Goal: Register for event/course

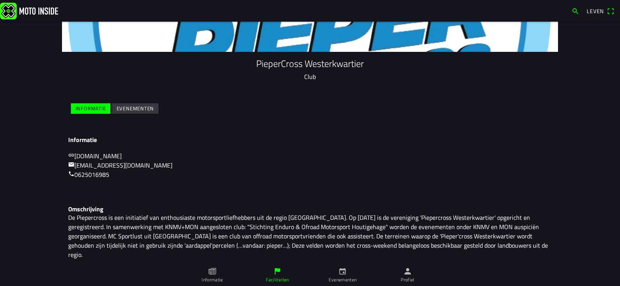
scroll to position [57, 0]
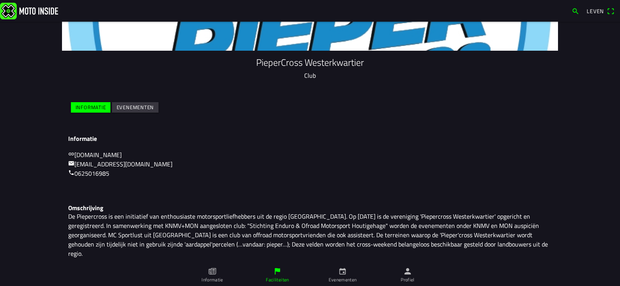
click at [407, 269] on icon "persoon" at bounding box center [407, 271] width 7 height 7
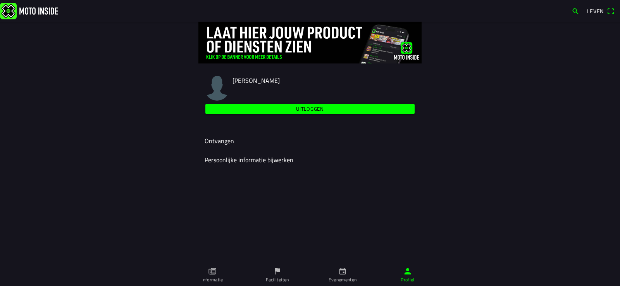
click at [252, 159] on font "Persoonlijke informatie bijwerken" at bounding box center [248, 159] width 89 height 9
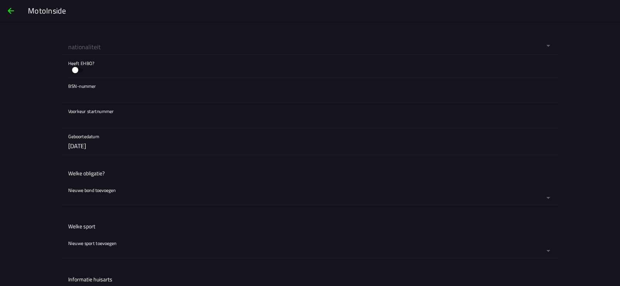
scroll to position [310, 0]
click at [108, 141] on button "button" at bounding box center [312, 140] width 489 height 27
click at [172, 140] on ion-backdrop at bounding box center [310, 143] width 620 height 286
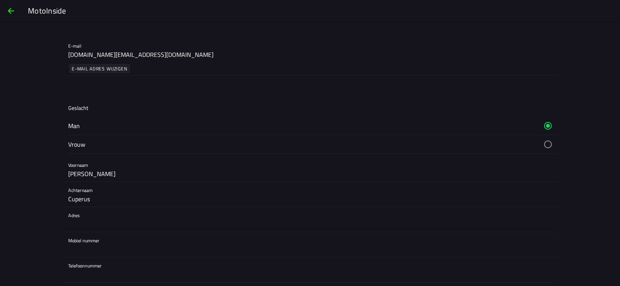
scroll to position [0, 0]
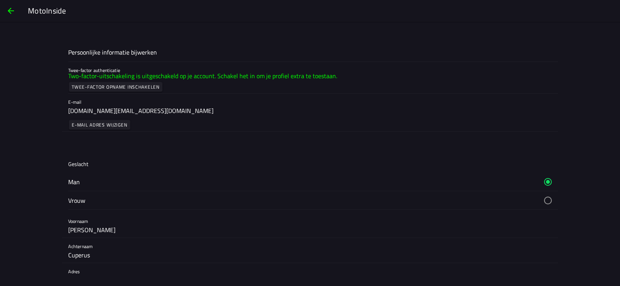
click at [96, 85] on font "Twee-factor opname inschakelen" at bounding box center [116, 86] width 88 height 7
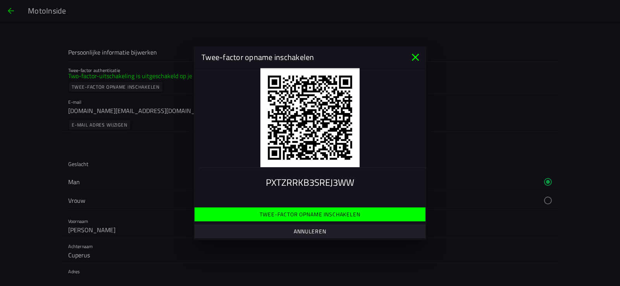
click at [312, 212] on font "Twee-factor opname inschakelen" at bounding box center [309, 214] width 100 height 8
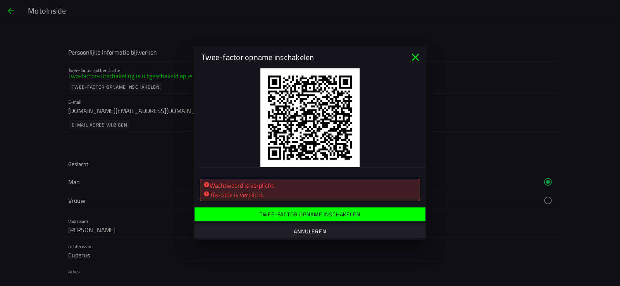
click at [309, 191] on div "Tfa-code is verplicht." at bounding box center [309, 194] width 213 height 9
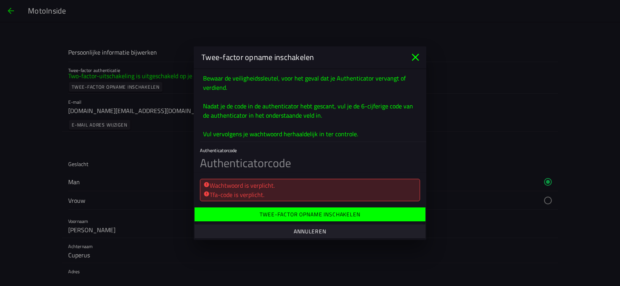
scroll to position [183, 0]
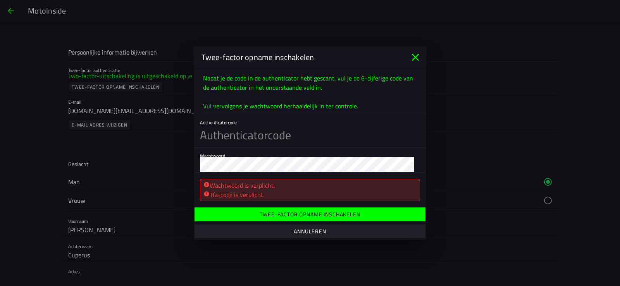
click at [258, 193] on font "Tfa-code is verplicht." at bounding box center [236, 194] width 55 height 9
click at [262, 184] on font "Wachtwoord is verplicht." at bounding box center [241, 185] width 65 height 9
click at [308, 213] on font "Twee-factor opname inschakelen" at bounding box center [309, 214] width 100 height 8
click at [246, 142] on input "text" at bounding box center [310, 135] width 220 height 24
click at [300, 212] on font "Twee-factor opname inschakelen" at bounding box center [309, 214] width 100 height 8
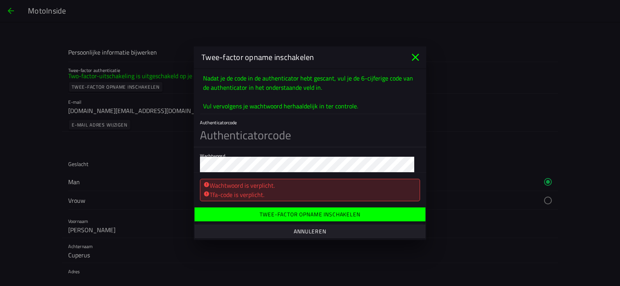
click at [218, 137] on input "text" at bounding box center [310, 135] width 220 height 24
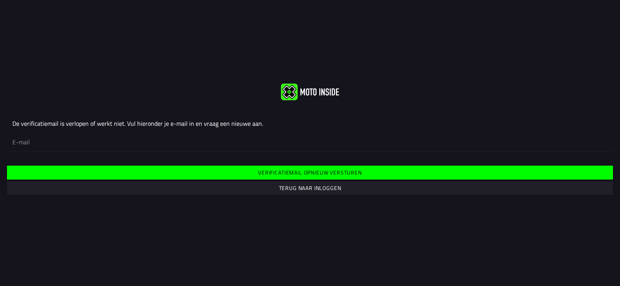
click at [0, 0] on slot "Verificatiemail opnieuw versturen" at bounding box center [0, 0] width 0 height 0
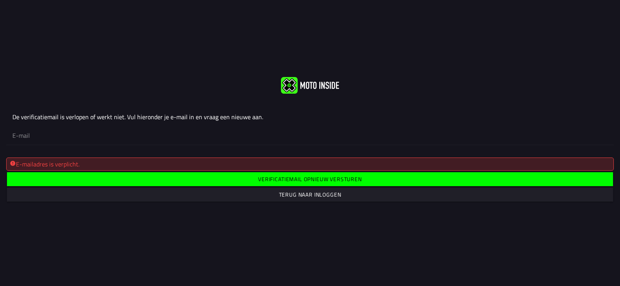
click at [53, 163] on div "E-mailadres is verplicht." at bounding box center [310, 164] width 600 height 9
click at [23, 133] on input "email" at bounding box center [309, 135] width 595 height 17
type input "cuperus.repair@gmail.com"
click at [0, 0] on slot "Verificatiemail opnieuw versturen" at bounding box center [0, 0] width 0 height 0
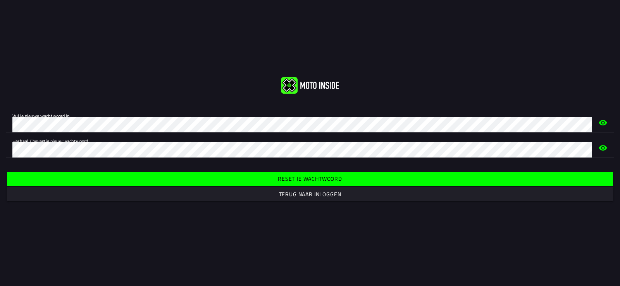
click at [0, 0] on slot "Reset je wachtwoord" at bounding box center [0, 0] width 0 height 0
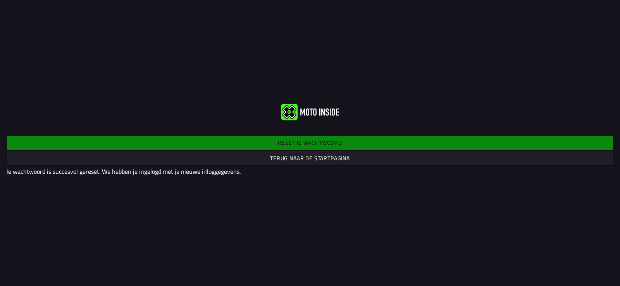
click at [0, 0] on slot "Terug naar de startpagina" at bounding box center [0, 0] width 0 height 0
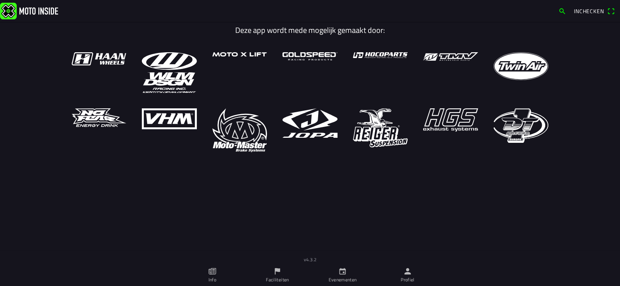
click at [405, 273] on icon "person" at bounding box center [407, 271] width 7 height 7
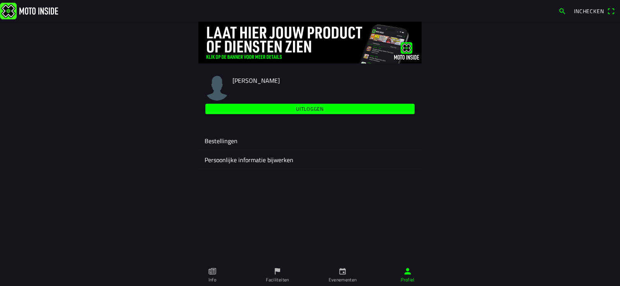
click at [215, 137] on ion-label "Bestellingen" at bounding box center [309, 140] width 211 height 9
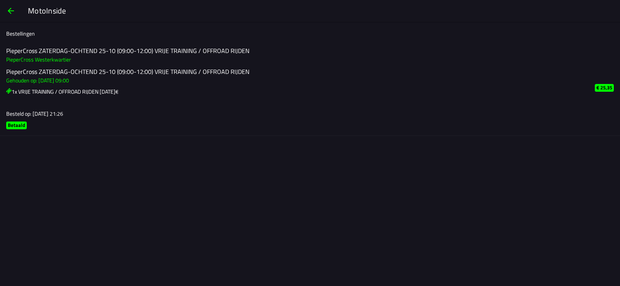
click at [7, 10] on span "button" at bounding box center [10, 11] width 9 height 19
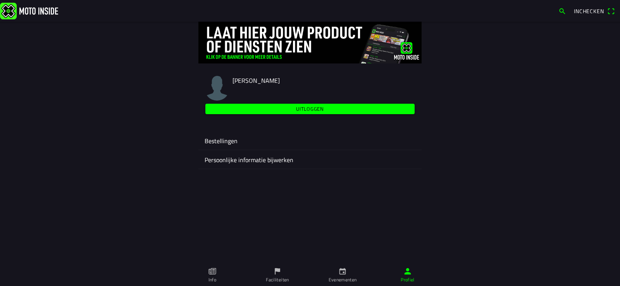
click at [344, 272] on icon "calendar" at bounding box center [342, 271] width 7 height 7
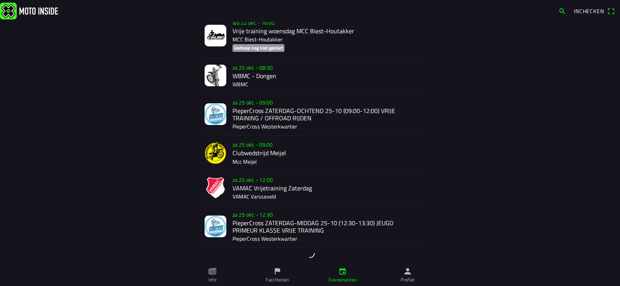
scroll to position [604, 0]
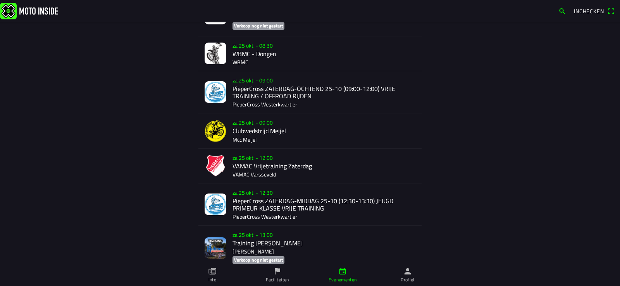
click at [249, 80] on div "[DATE] 09:00 PieperCross ZATERDAG-OCHTEND 25-10 (09:00-12:00) VRIJE TRAINING / …" at bounding box center [323, 92] width 183 height 42
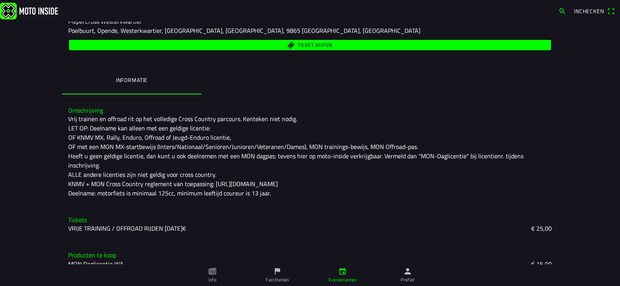
scroll to position [122, 0]
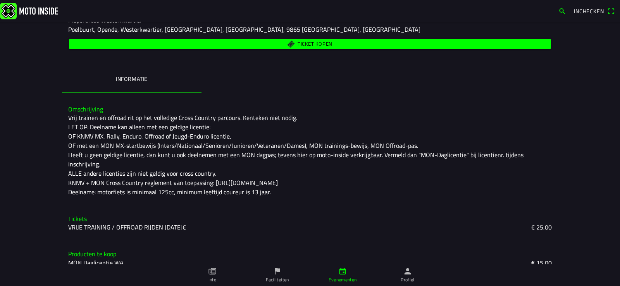
click at [93, 251] on h3 "Producten te koop" at bounding box center [309, 254] width 483 height 7
click at [94, 253] on ion-backdrop at bounding box center [310, 143] width 620 height 286
click at [96, 251] on h3 "Producten te koop" at bounding box center [309, 254] width 483 height 7
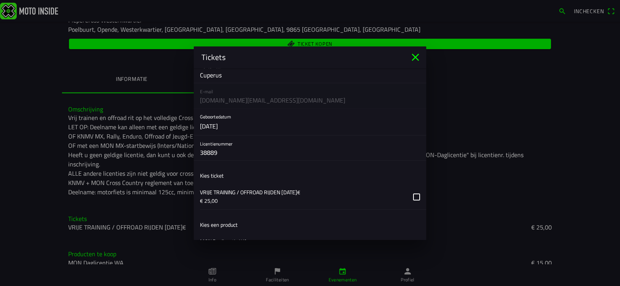
scroll to position [140, 0]
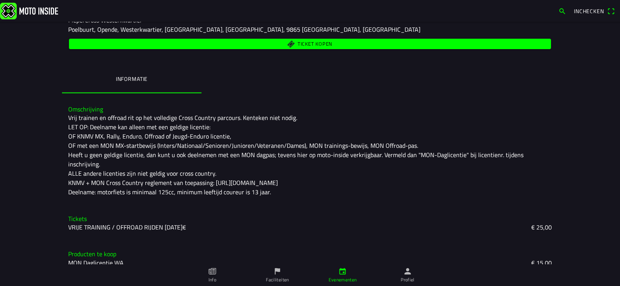
click at [152, 252] on ion-backdrop at bounding box center [310, 143] width 620 height 286
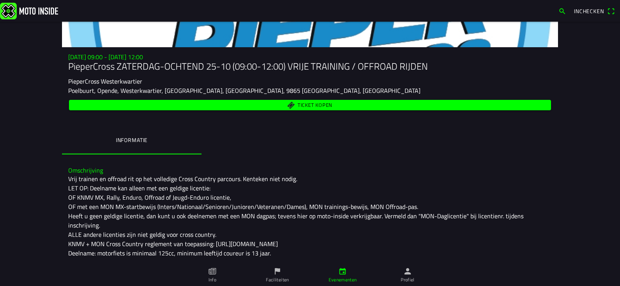
scroll to position [122, 0]
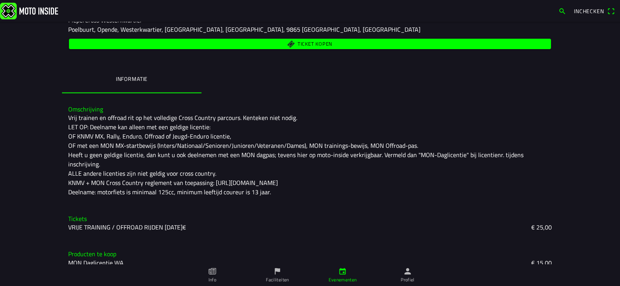
click at [0, 0] on slot "VRIJE TRAINING / OFFROAD RIJDEN [DATE]€" at bounding box center [0, 0] width 0 height 0
click at [146, 216] on ion-backdrop at bounding box center [310, 143] width 620 height 286
click at [0, 0] on slot "VRIJE TRAINING / OFFROAD RIJDEN [DATE]€" at bounding box center [0, 0] width 0 height 0
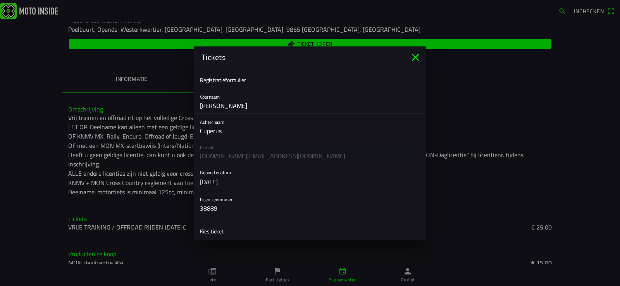
click at [215, 231] on ion-label "Kies ticket" at bounding box center [212, 231] width 24 height 8
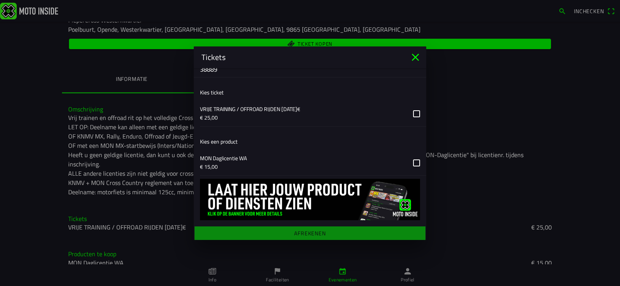
scroll to position [140, 0]
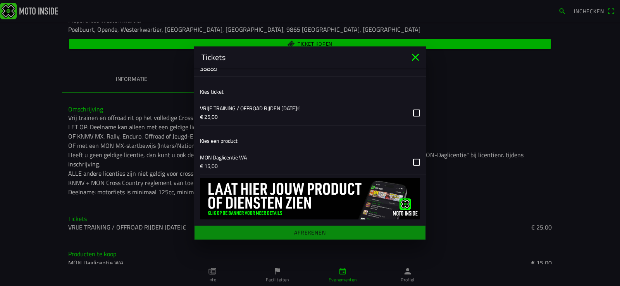
click at [270, 186] on img at bounding box center [310, 198] width 220 height 41
click at [416, 57] on icon "close" at bounding box center [415, 56] width 7 height 7
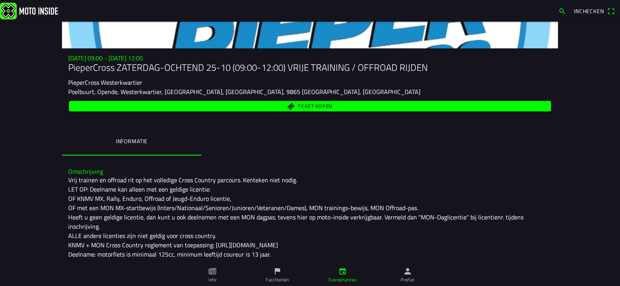
scroll to position [122, 0]
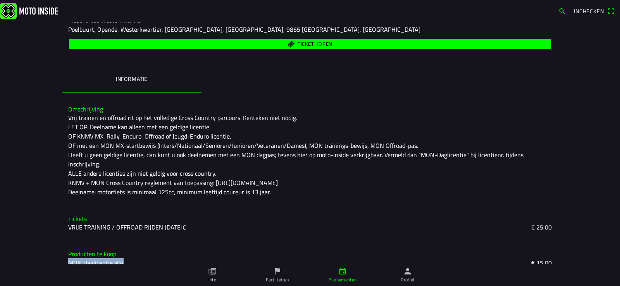
drag, startPoint x: 121, startPoint y: 254, endPoint x: 62, endPoint y: 257, distance: 58.9
click at [62, 257] on div "Producten te koop MON Daglicentie WA € 15,00" at bounding box center [310, 258] width 496 height 29
drag, startPoint x: 76, startPoint y: 252, endPoint x: 90, endPoint y: 252, distance: 14.7
copy span "MON Daglicentie WA"
click at [558, 10] on button "button" at bounding box center [562, 11] width 14 height 12
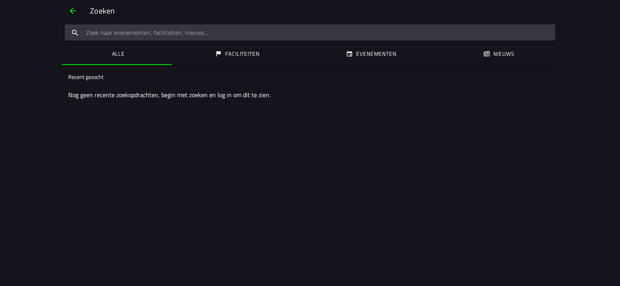
click at [113, 34] on input "search text" at bounding box center [310, 32] width 490 height 16
paste input "MON Daglicentie WA"
type input "MON Daglicentie WA"
click at [374, 53] on ion-label "Evenementen" at bounding box center [376, 54] width 40 height 9
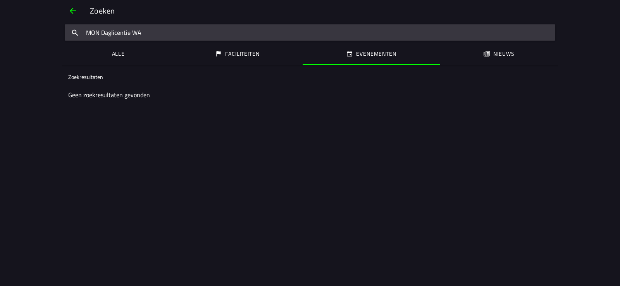
click at [68, 11] on span "button" at bounding box center [72, 11] width 9 height 19
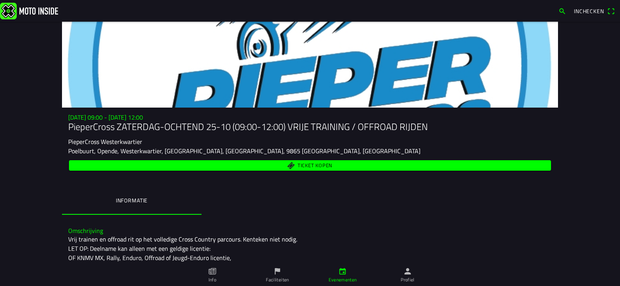
click at [325, 164] on span "Ticket kopen" at bounding box center [314, 165] width 35 height 5
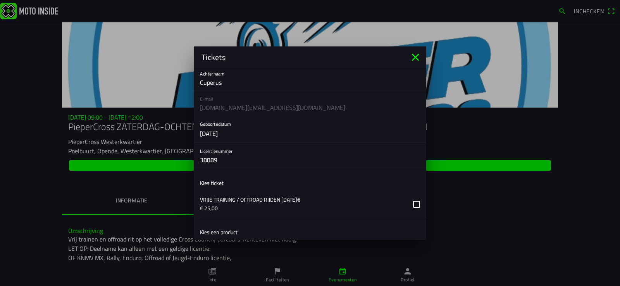
scroll to position [140, 0]
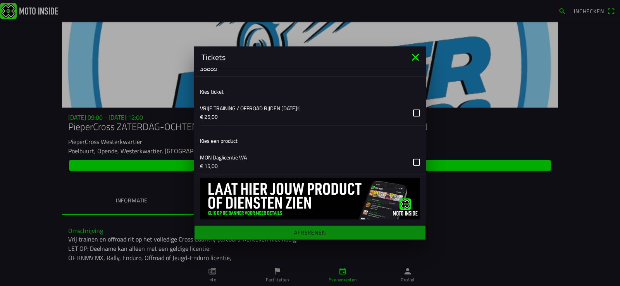
click at [411, 161] on button "button" at bounding box center [313, 161] width 226 height 25
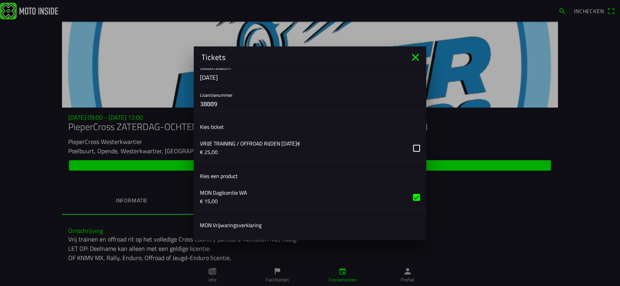
scroll to position [116, 0]
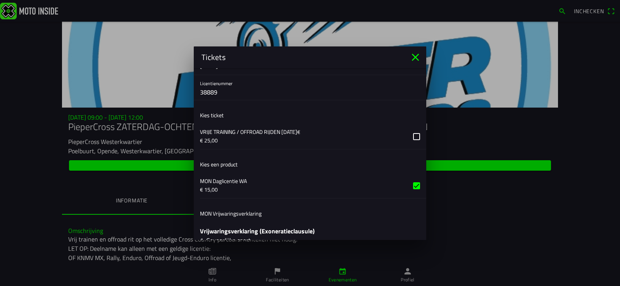
click at [223, 182] on button "button" at bounding box center [313, 185] width 226 height 25
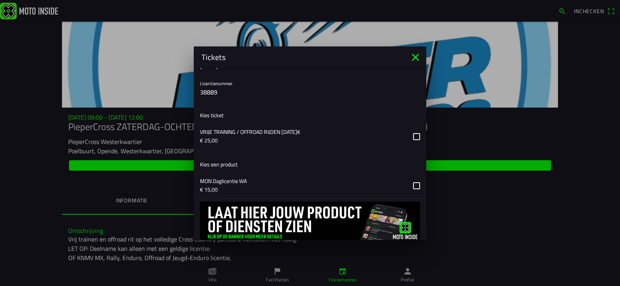
click at [223, 182] on button "button" at bounding box center [313, 185] width 226 height 25
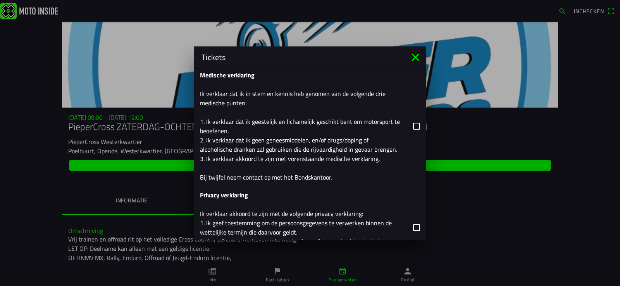
scroll to position [736, 0]
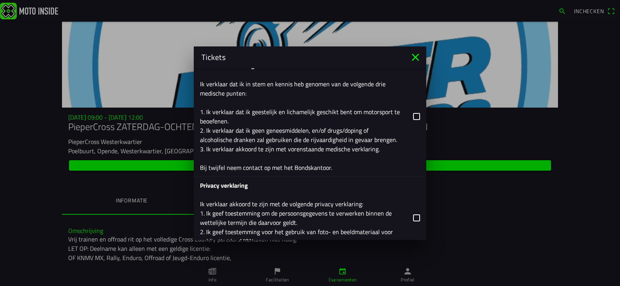
click at [414, 57] on icon "close" at bounding box center [415, 56] width 7 height 7
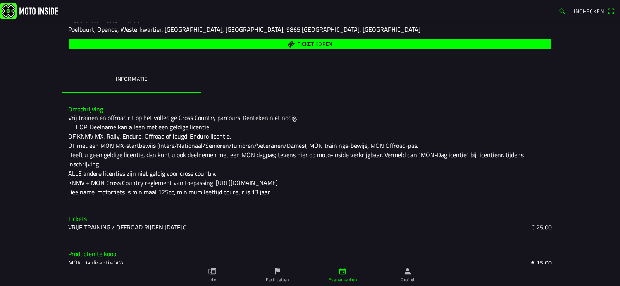
scroll to position [0, 0]
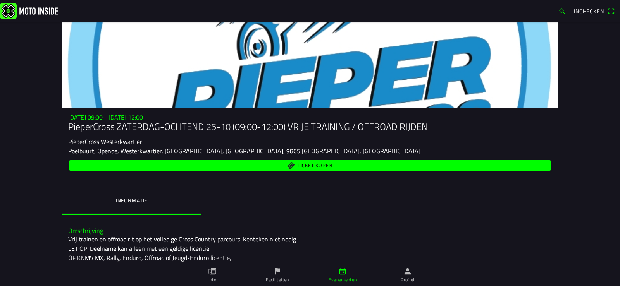
click at [608, 9] on span "Inchecken" at bounding box center [593, 11] width 41 height 12
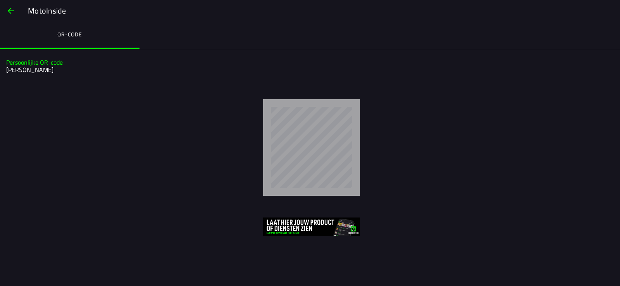
click at [0, 0] on slot "MotoInside" at bounding box center [0, 0] width 0 height 0
click at [11, 6] on span "button" at bounding box center [10, 11] width 9 height 19
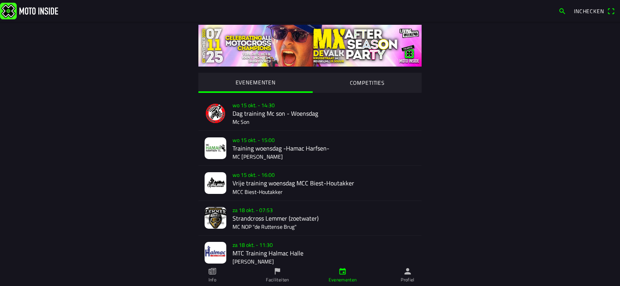
click at [413, 275] on link "Profiel" at bounding box center [407, 275] width 65 height 22
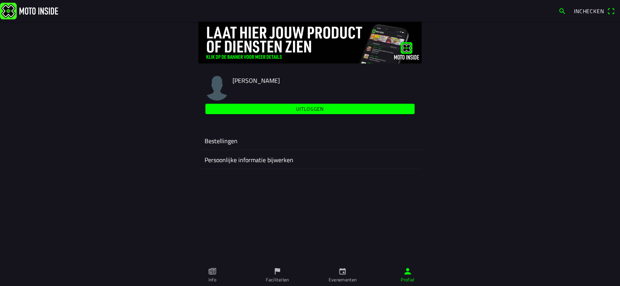
click at [220, 137] on ion-label "Bestellingen" at bounding box center [309, 140] width 211 height 9
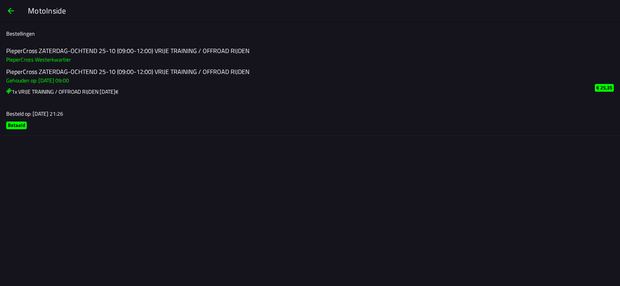
click at [10, 10] on span "button" at bounding box center [10, 11] width 9 height 19
